Goal: Transaction & Acquisition: Obtain resource

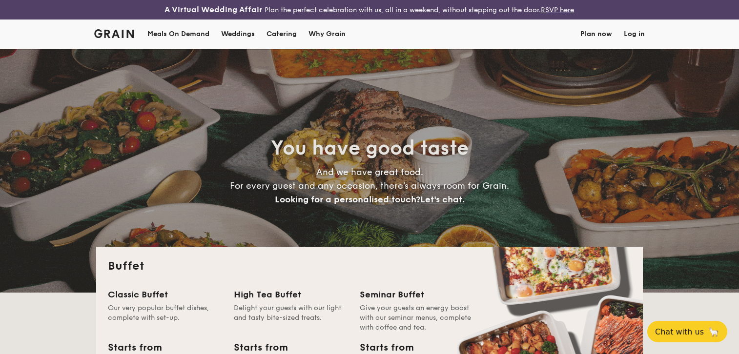
select select
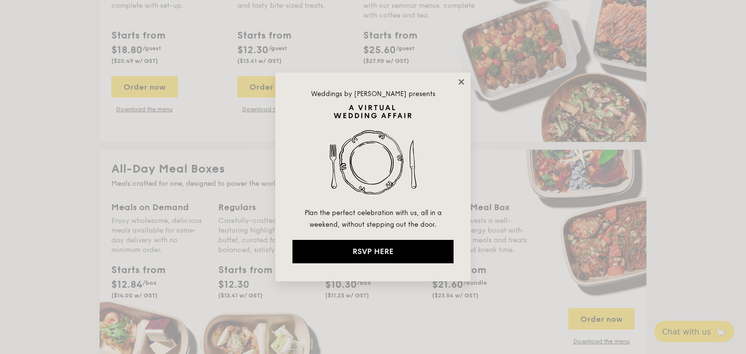
click at [459, 82] on icon at bounding box center [461, 82] width 9 height 9
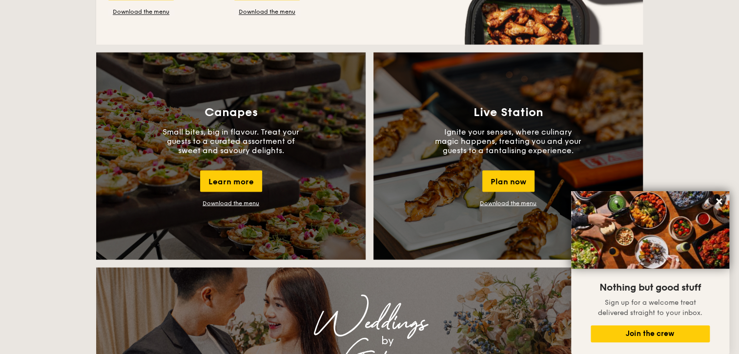
scroll to position [898, 0]
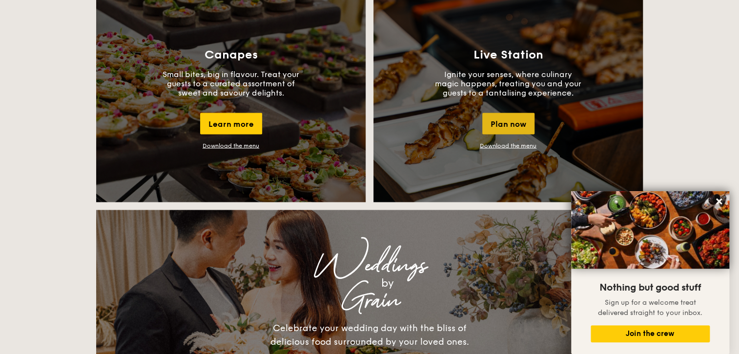
click at [512, 121] on div "Plan now" at bounding box center [508, 123] width 52 height 21
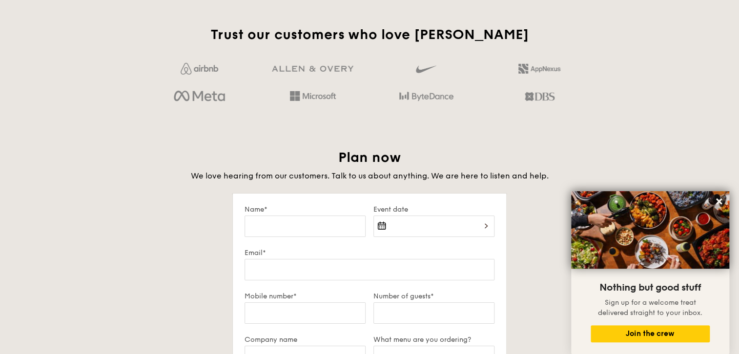
scroll to position [1695, 0]
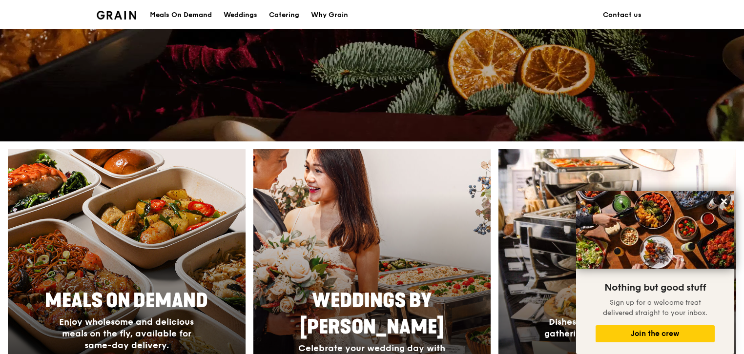
scroll to position [351, 0]
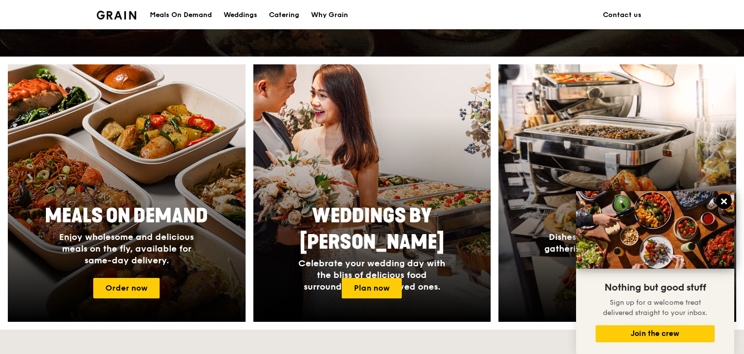
click at [721, 201] on icon at bounding box center [724, 201] width 9 height 9
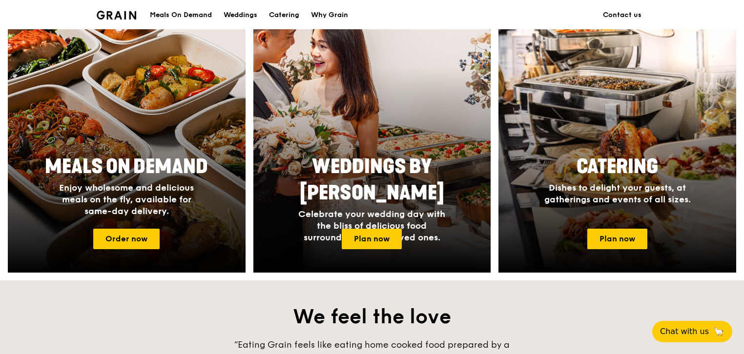
scroll to position [469, 0]
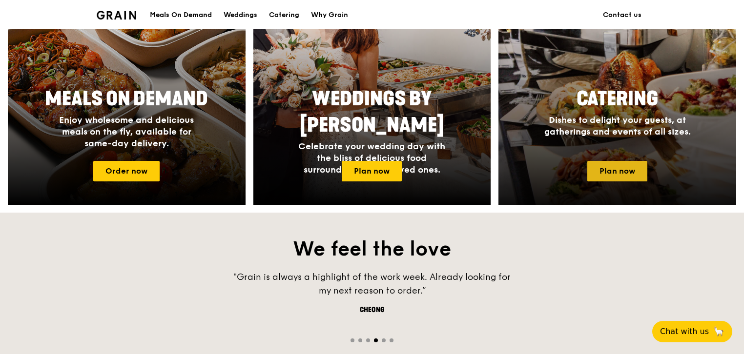
click at [619, 171] on link "Plan now" at bounding box center [617, 171] width 60 height 21
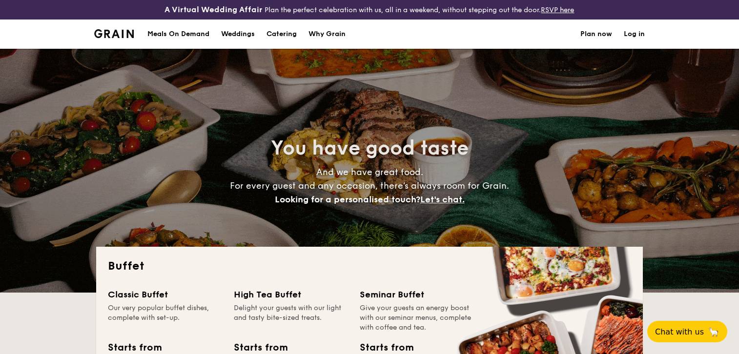
select select
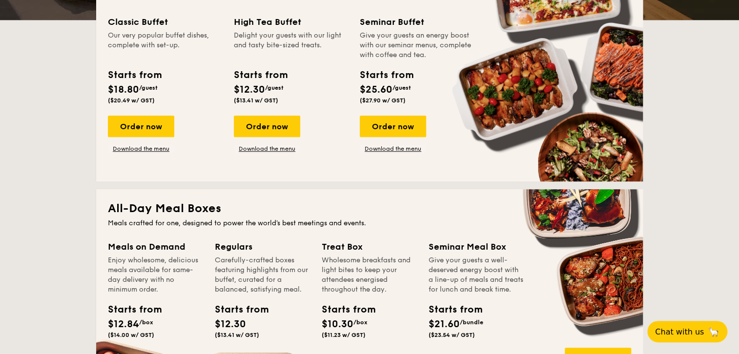
scroll to position [117, 0]
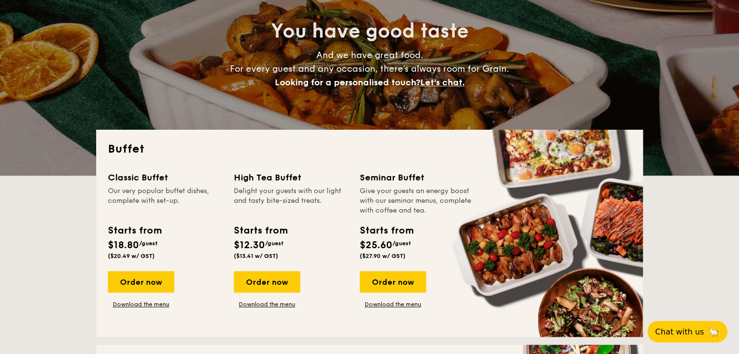
drag, startPoint x: 114, startPoint y: 244, endPoint x: 146, endPoint y: 244, distance: 32.7
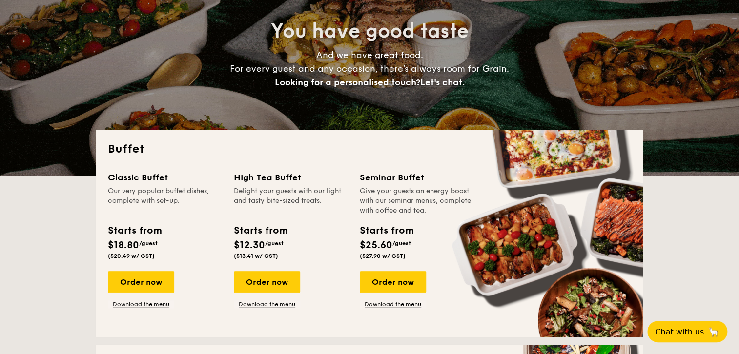
click at [146, 244] on div "Starts from $18.80 /guest ($20.49 w/ GST)" at bounding box center [134, 242] width 53 height 36
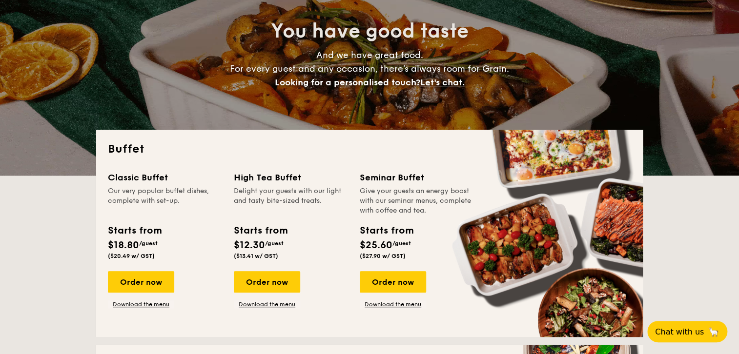
click at [146, 244] on span "/guest" at bounding box center [148, 243] width 19 height 7
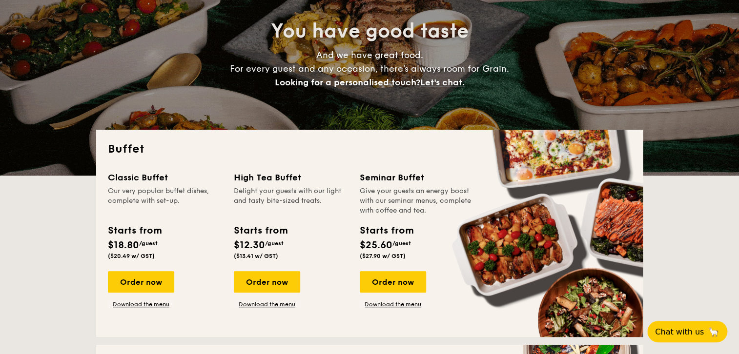
drag, startPoint x: 111, startPoint y: 246, endPoint x: 152, endPoint y: 242, distance: 41.2
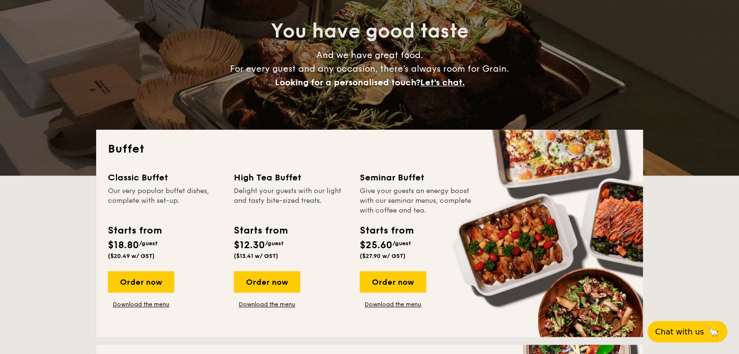
click at [152, 242] on div "Starts from $18.80 /guest ($20.49 w/ GST)" at bounding box center [134, 242] width 53 height 36
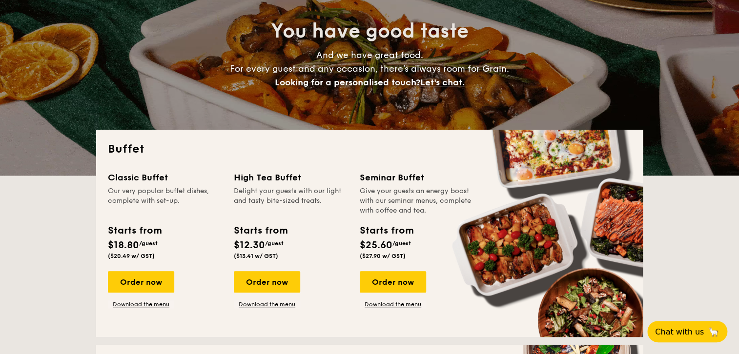
click at [152, 242] on span "/guest" at bounding box center [148, 243] width 19 height 7
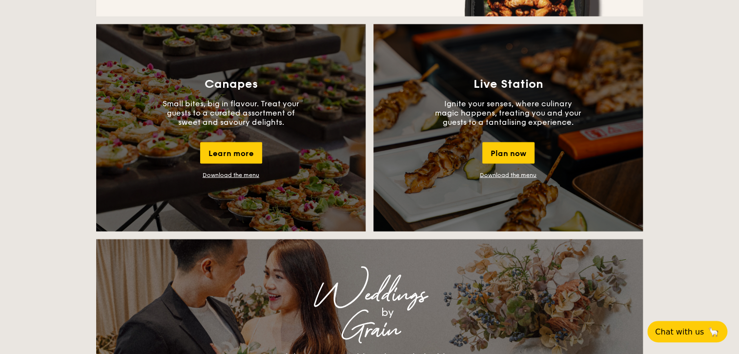
scroll to position [820, 0]
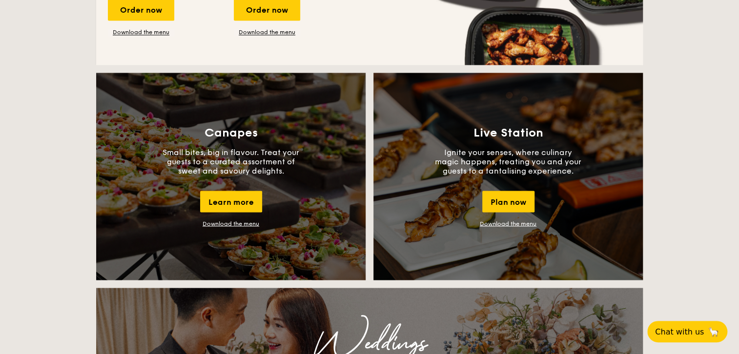
click at [516, 223] on link "Download the menu" at bounding box center [508, 223] width 57 height 7
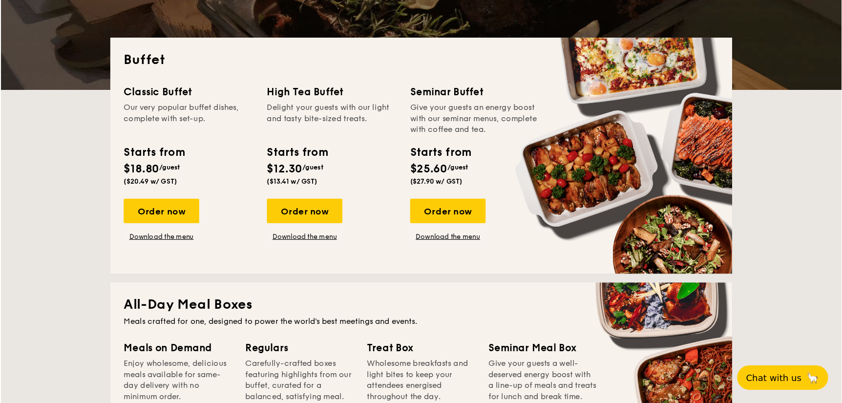
scroll to position [176, 0]
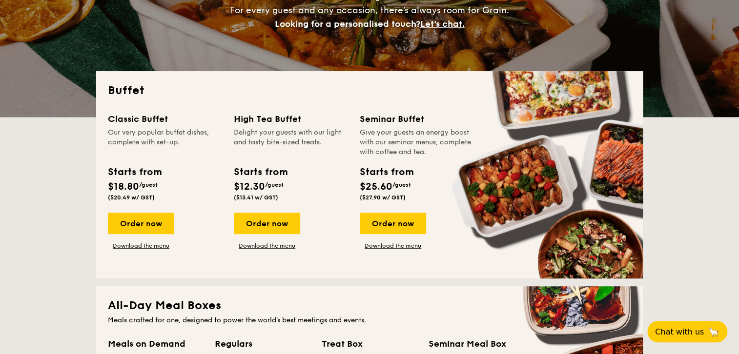
drag, startPoint x: 147, startPoint y: 187, endPoint x: 160, endPoint y: 187, distance: 12.7
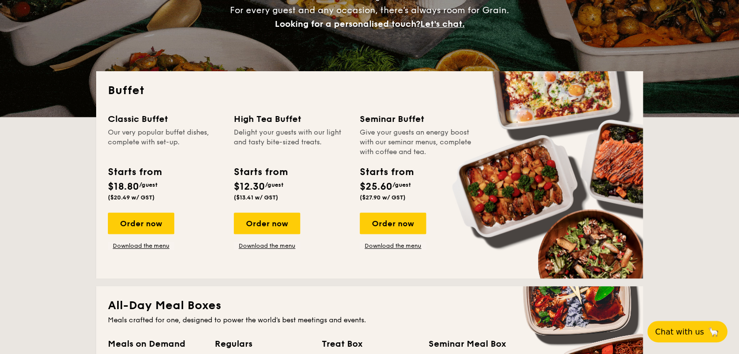
click at [160, 187] on div "Starts from $18.80 /guest ($20.49 w/ GST)" at bounding box center [134, 183] width 53 height 36
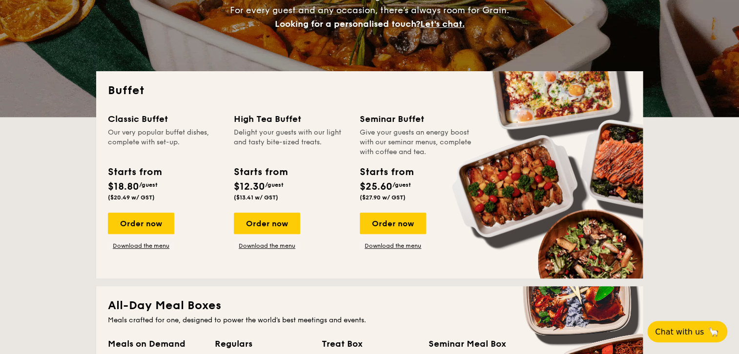
click at [123, 201] on span "($20.49 w/ GST)" at bounding box center [131, 197] width 47 height 7
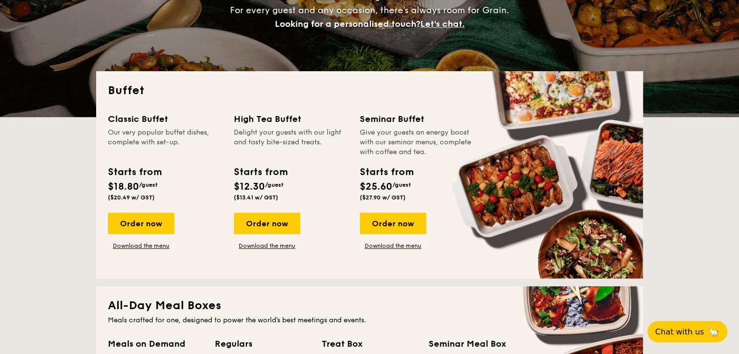
drag, startPoint x: 108, startPoint y: 197, endPoint x: 164, endPoint y: 198, distance: 55.7
click at [164, 198] on div "Starts from $18.80 /guest ($20.49 w/ GST)" at bounding box center [134, 183] width 61 height 36
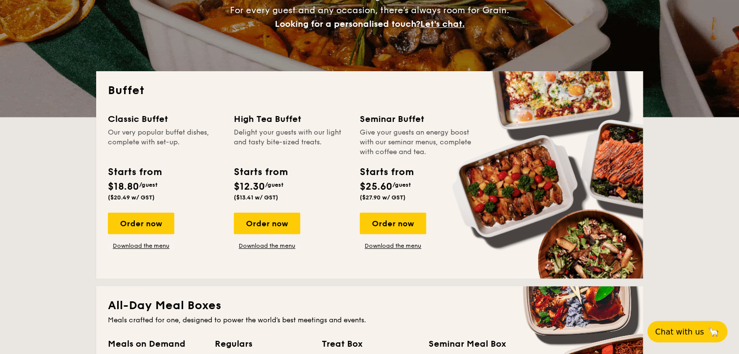
click at [164, 198] on div "Starts from $18.80 /guest ($20.49 w/ GST)" at bounding box center [134, 183] width 61 height 36
